Goal: Task Accomplishment & Management: Use online tool/utility

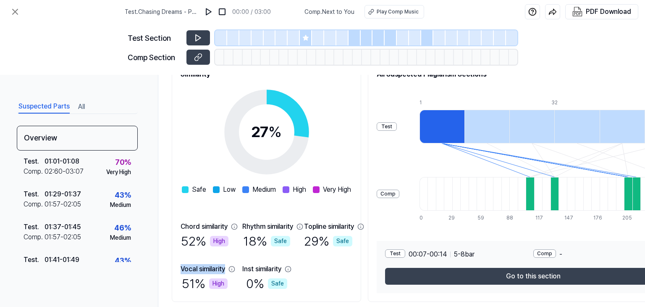
scroll to position [126, 0]
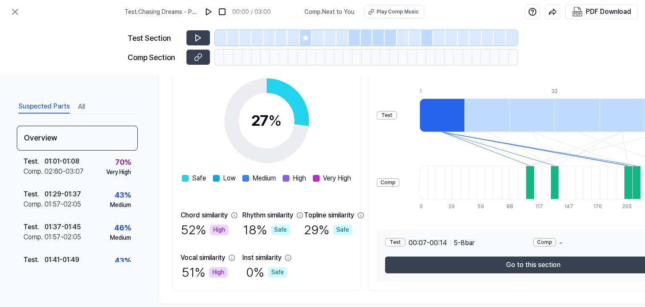
click at [171, 222] on div "Overview Test Music Chasing Dreams - Poussière [PERSON_NAME] BPM. 125 Key. G ma…" at bounding box center [435, 135] width 555 height 339
click at [181, 226] on div "Chord similarity 52 % High" at bounding box center [205, 224] width 48 height 29
drag, startPoint x: 256, startPoint y: 215, endPoint x: 308, endPoint y: 213, distance: 52.5
click at [308, 213] on div "Chord similarity 52 % High Rhythm similarity 18 % Safe Topline similarity 29 % …" at bounding box center [267, 245] width 172 height 71
click at [406, 214] on div "Similarity 27 % Safe Low Medium High Very High Chord similarity 52 % High Rhyth…" at bounding box center [435, 169] width 527 height 241
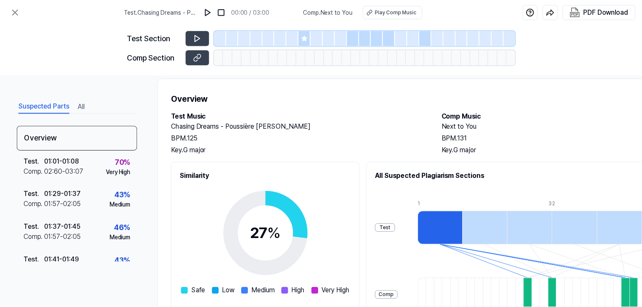
scroll to position [0, 0]
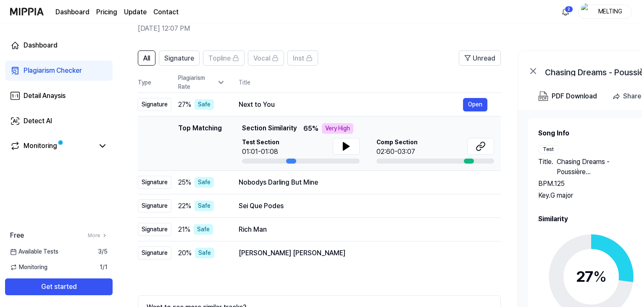
scroll to position [42, 0]
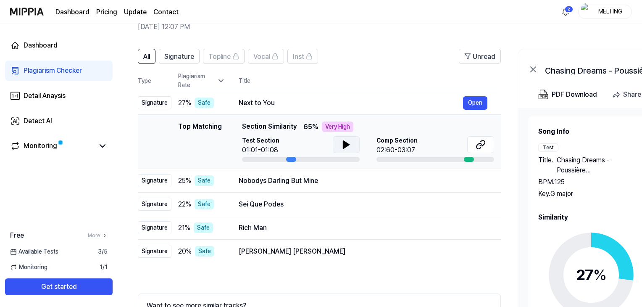
click at [345, 145] on icon at bounding box center [346, 145] width 6 height 8
click at [476, 103] on button "Open" at bounding box center [475, 102] width 24 height 13
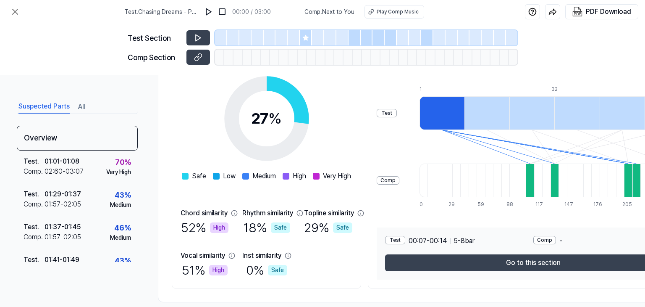
scroll to position [143, 0]
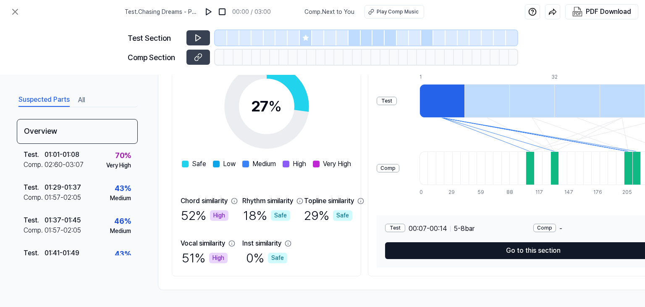
click at [571, 251] on button "Go to this section" at bounding box center [533, 250] width 296 height 17
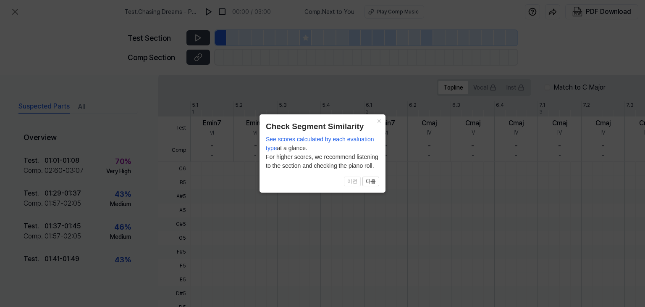
scroll to position [253, 0]
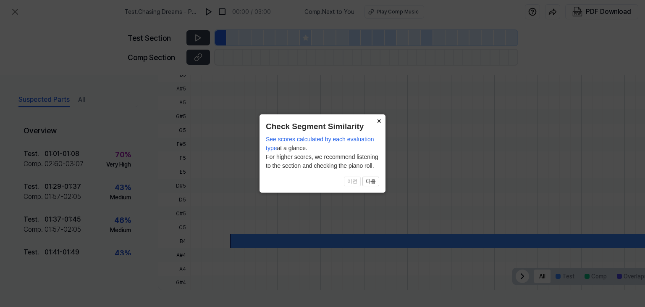
click at [379, 120] on button "×" at bounding box center [378, 120] width 13 height 12
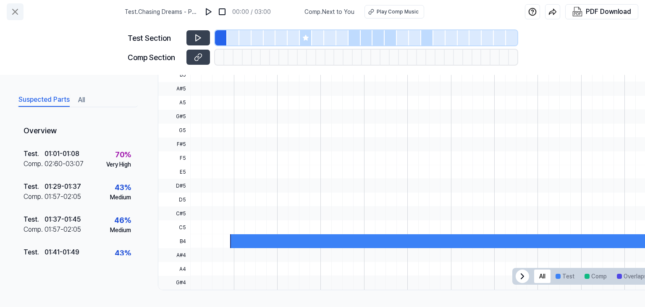
click at [15, 11] on icon at bounding box center [15, 12] width 10 height 10
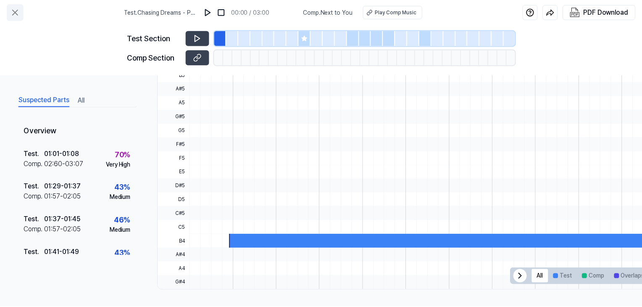
scroll to position [42, 0]
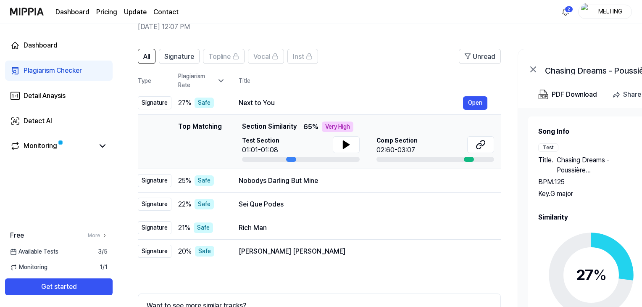
click at [28, 15] on img at bounding box center [27, 11] width 34 height 23
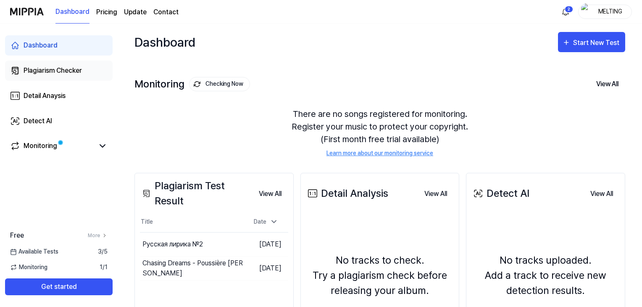
click at [59, 71] on div "Plagiarism Checker" at bounding box center [53, 71] width 58 height 10
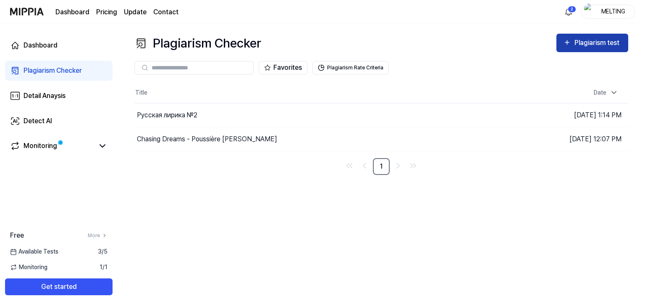
click at [585, 42] on div "Plagiarism test" at bounding box center [598, 42] width 47 height 11
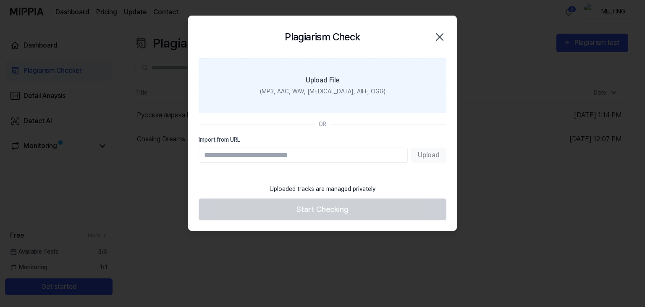
click at [326, 81] on div "Upload File" at bounding box center [323, 80] width 34 height 10
click at [0, 0] on input "Upload File (MP3, AAC, WAV, [MEDICAL_DATA], AIFF, OGG)" at bounding box center [0, 0] width 0 height 0
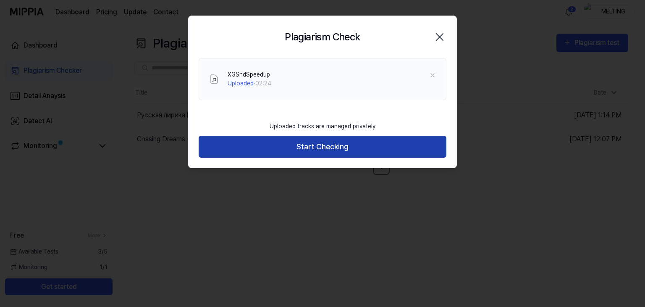
click at [342, 149] on button "Start Checking" at bounding box center [323, 147] width 248 height 22
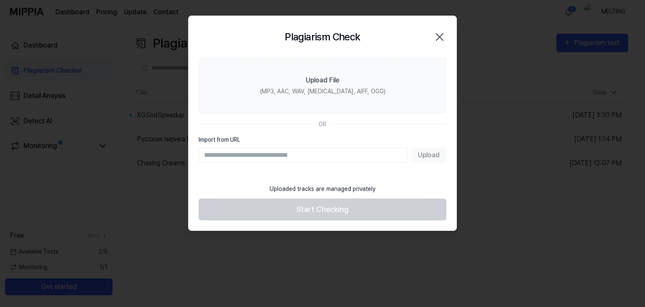
click at [105, 179] on div at bounding box center [322, 153] width 645 height 307
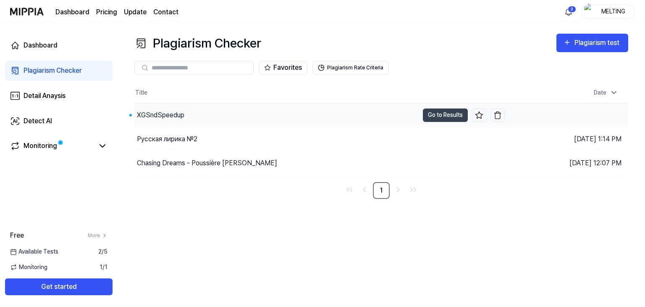
click at [191, 113] on div "XGSndSpeedup" at bounding box center [276, 115] width 284 height 24
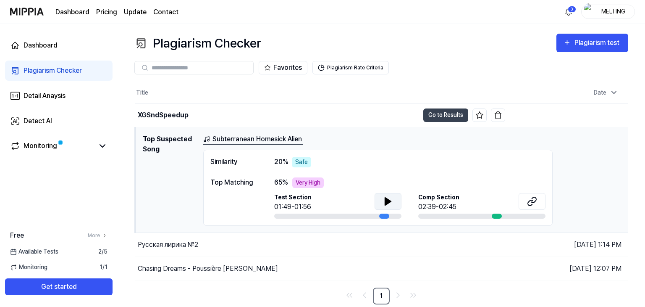
click at [389, 198] on icon at bounding box center [388, 201] width 10 height 10
click at [390, 202] on icon at bounding box center [390, 200] width 2 height 7
drag, startPoint x: 145, startPoint y: 138, endPoint x: 313, endPoint y: 144, distance: 169.0
click at [313, 144] on div "Top Suspected Song Subterranean Homesick Alien Similarity 20 % Safe Top Matchin…" at bounding box center [382, 180] width 479 height 92
click at [278, 139] on link "Subterranean Homesick Alien" at bounding box center [253, 139] width 100 height 11
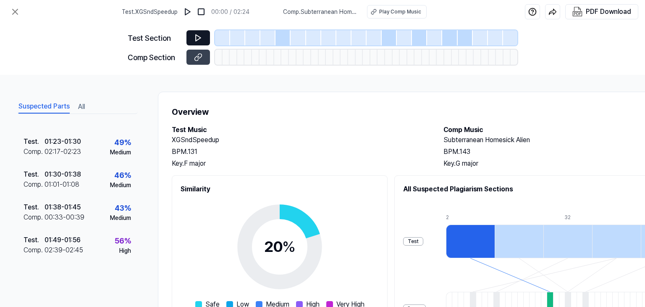
click at [198, 36] on icon at bounding box center [198, 38] width 5 height 6
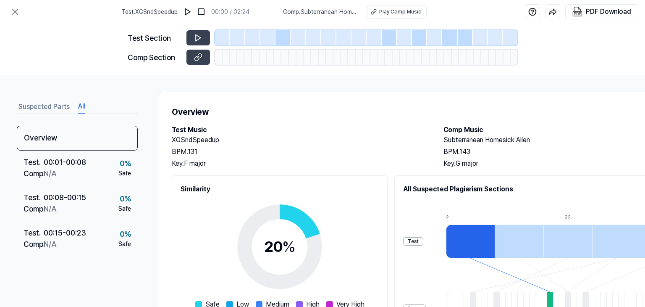
click at [81, 105] on button "All" at bounding box center [81, 106] width 7 height 13
click at [54, 105] on button "Suspected Parts" at bounding box center [43, 106] width 51 height 13
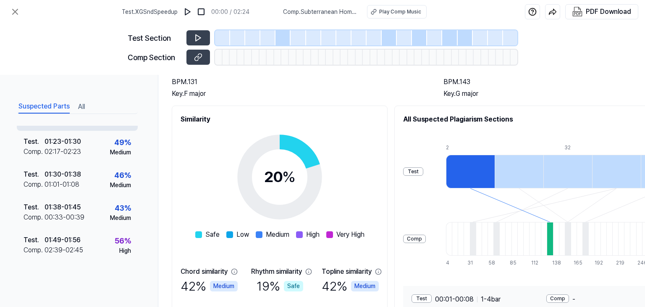
scroll to position [84, 0]
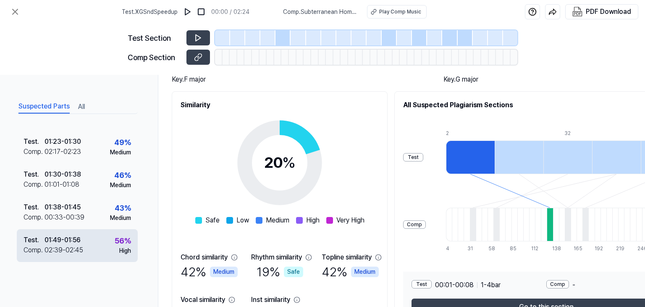
click at [67, 237] on div "01:49 - 01:56" at bounding box center [63, 240] width 36 height 10
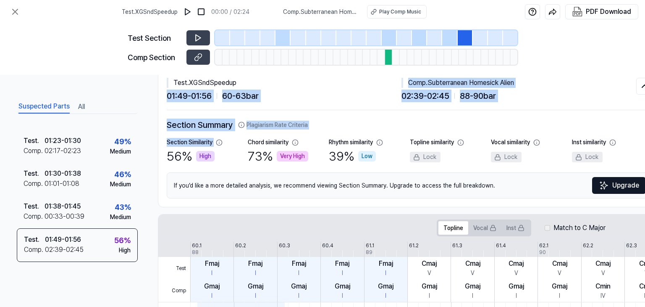
scroll to position [0, 0]
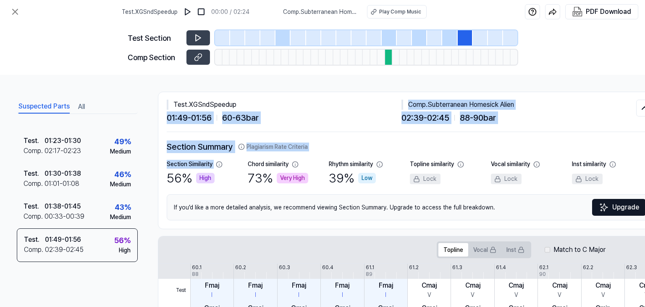
drag, startPoint x: 245, startPoint y: 79, endPoint x: 274, endPoint y: 79, distance: 28.2
click at [274, 79] on div "Suspected Parts All Overview Test . 00:24 - 00:32 Comp . 01:57 - 02:03 44 % Med…" at bounding box center [322, 191] width 645 height 232
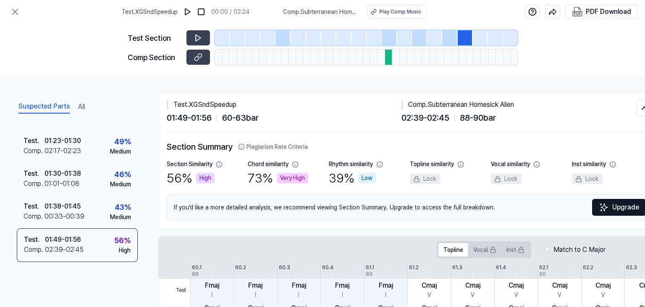
click at [143, 96] on div "Suspected Parts All Overview Test . 00:24 - 00:32 Comp . 01:57 - 02:03 44 % Med…" at bounding box center [322, 191] width 645 height 232
drag, startPoint x: 165, startPoint y: 145, endPoint x: 337, endPoint y: 145, distance: 171.9
click at [337, 145] on div "Test . XGSndSpeedup 01:49 - 01:56 60 - 63 bar Comp . Subterranean Homesick Alie…" at bounding box center [409, 160] width 503 height 137
click at [161, 145] on div "Test . XGSndSpeedup 01:49 - 01:56 60 - 63 bar Comp . Subterranean Homesick Alie…" at bounding box center [409, 160] width 503 height 137
drag, startPoint x: 162, startPoint y: 143, endPoint x: 321, endPoint y: 147, distance: 158.9
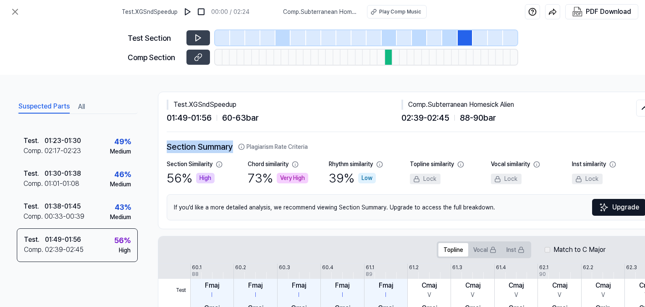
click at [321, 147] on div "Test . XGSndSpeedup 01:49 - 01:56 60 - 63 bar Comp . Subterranean Homesick Alie…" at bounding box center [409, 160] width 503 height 137
click at [153, 192] on div "Suspected Parts All Overview Test . 00:24 - 00:32 Comp . 01:57 - 02:03 44 % Med…" at bounding box center [322, 191] width 645 height 232
drag, startPoint x: 247, startPoint y: 163, endPoint x: 290, endPoint y: 163, distance: 42.9
click at [290, 163] on div "Chord similarity" at bounding box center [273, 164] width 51 height 9
click at [147, 211] on div "Suspected Parts All Overview Test . 00:24 - 00:32 Comp . 01:57 - 02:03 44 % Med…" at bounding box center [322, 191] width 645 height 232
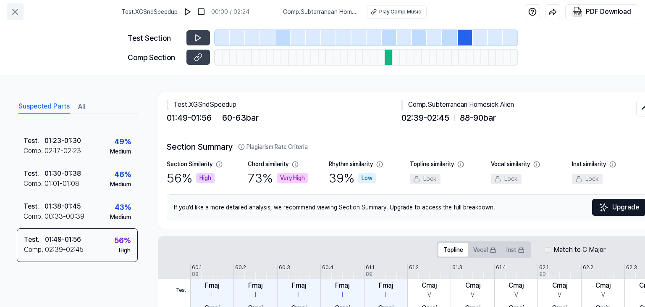
click at [18, 16] on icon at bounding box center [15, 12] width 10 height 10
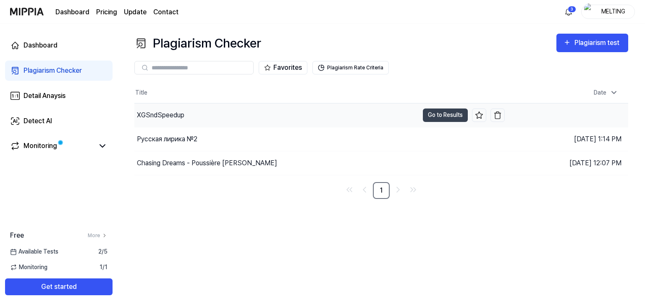
click at [168, 111] on div "XGSndSpeedup" at bounding box center [160, 115] width 47 height 10
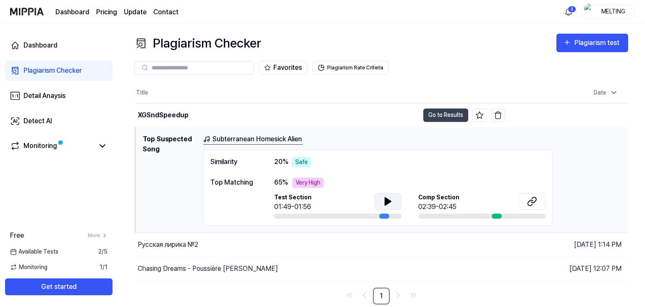
click at [389, 200] on icon at bounding box center [388, 201] width 6 height 8
drag, startPoint x: 308, startPoint y: 138, endPoint x: 304, endPoint y: 143, distance: 6.9
click at [304, 143] on div "Subterranean Homesick Alien" at bounding box center [412, 139] width 419 height 11
click at [208, 137] on icon at bounding box center [207, 139] width 3 height 4
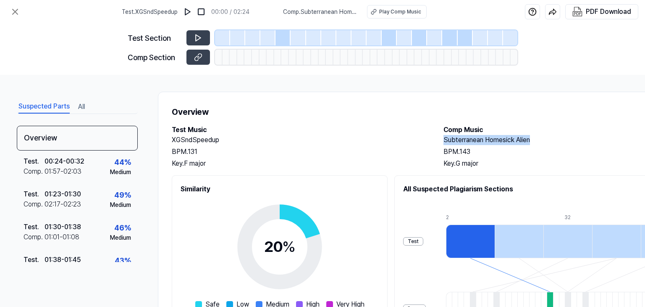
drag, startPoint x: 444, startPoint y: 140, endPoint x: 532, endPoint y: 140, distance: 87.4
click at [532, 140] on h2 "Subterranean Homesick Alien" at bounding box center [571, 140] width 255 height 10
click at [13, 11] on icon at bounding box center [15, 12] width 10 height 10
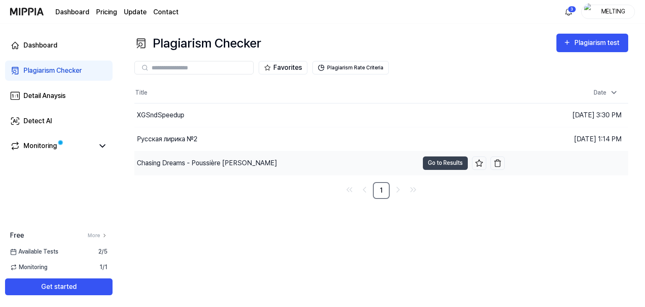
click at [170, 163] on div "Chasing Dreams - Poussière [PERSON_NAME]" at bounding box center [207, 163] width 140 height 10
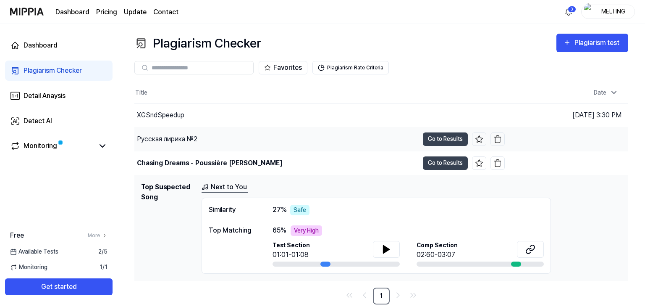
click at [169, 138] on div "Русская лирика №2" at bounding box center [167, 139] width 61 height 10
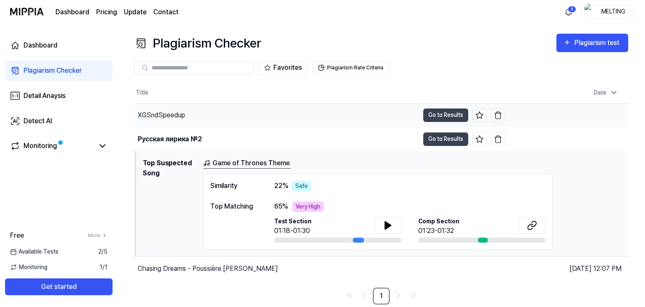
click at [173, 116] on div "XGSndSpeedup" at bounding box center [161, 115] width 47 height 10
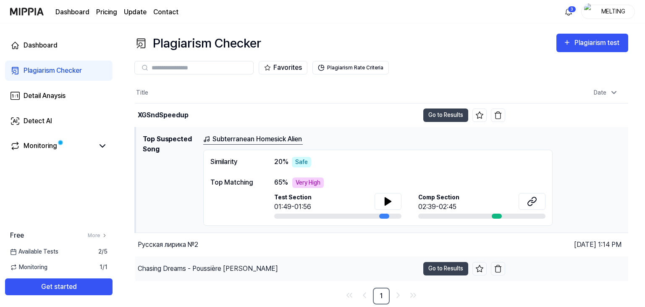
click at [168, 268] on div "Chasing Dreams - Poussière [PERSON_NAME]" at bounding box center [208, 268] width 140 height 10
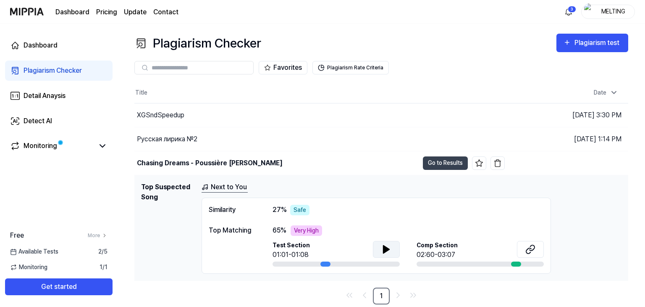
click at [385, 246] on icon at bounding box center [387, 249] width 6 height 8
click at [385, 246] on icon at bounding box center [385, 248] width 2 height 7
